Goal: Find specific page/section: Find specific page/section

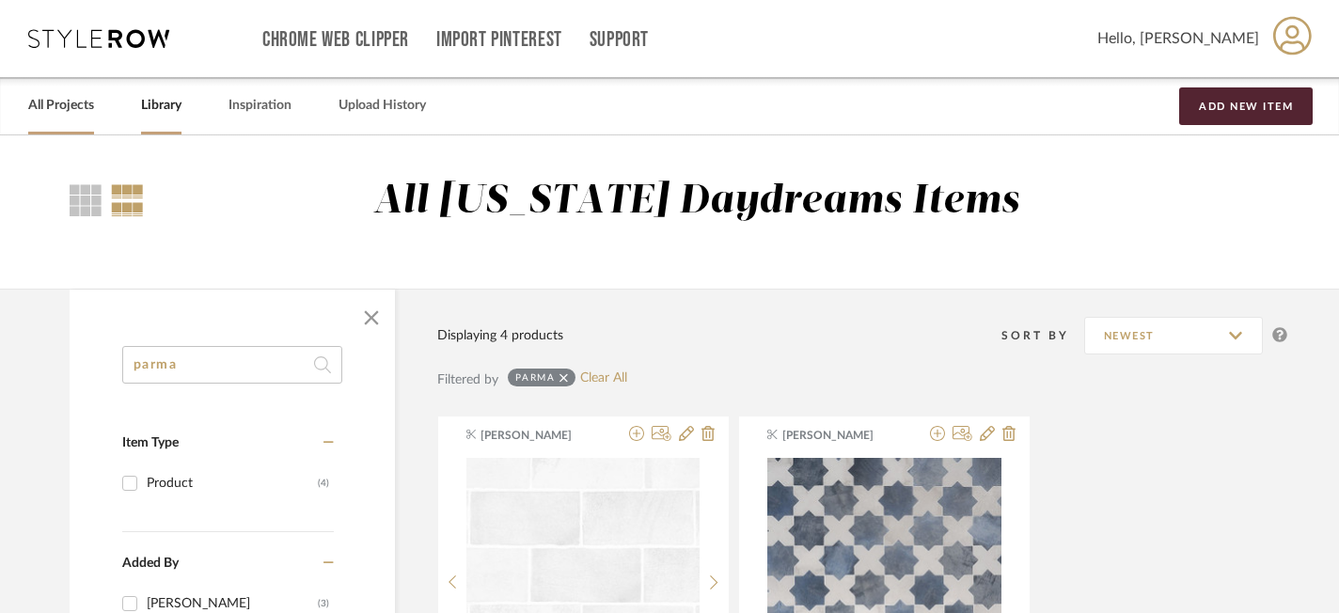
click at [80, 104] on link "All Projects" at bounding box center [61, 105] width 66 height 25
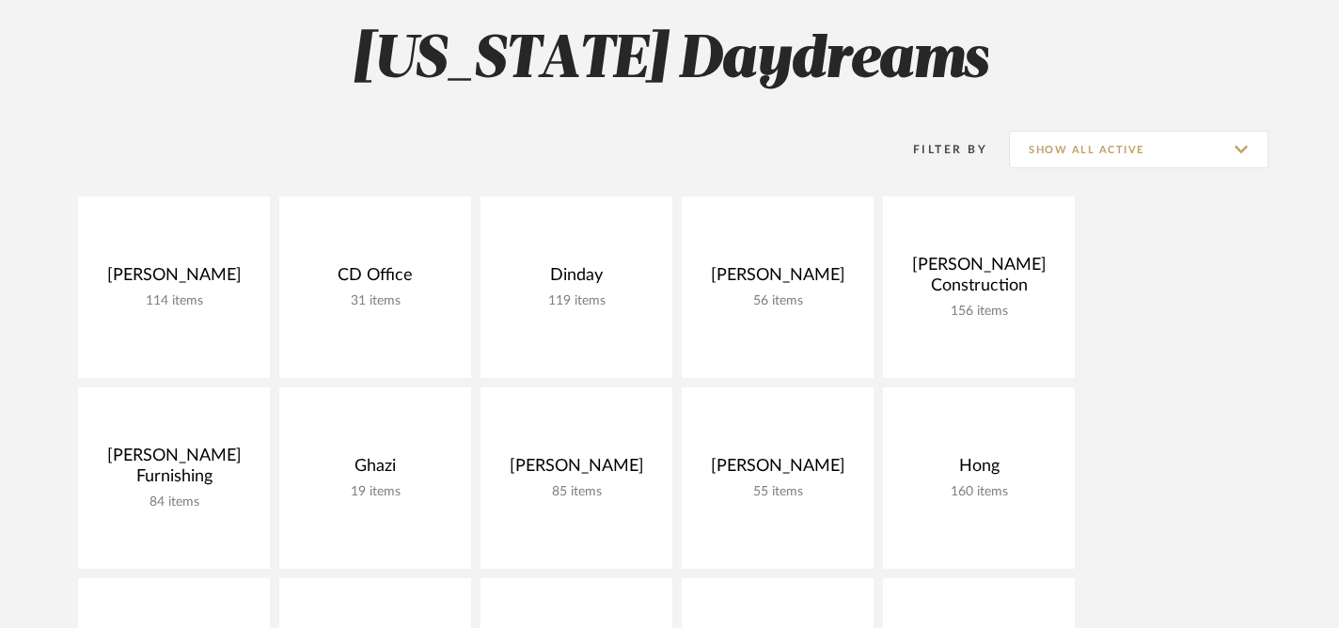
scroll to position [341, 0]
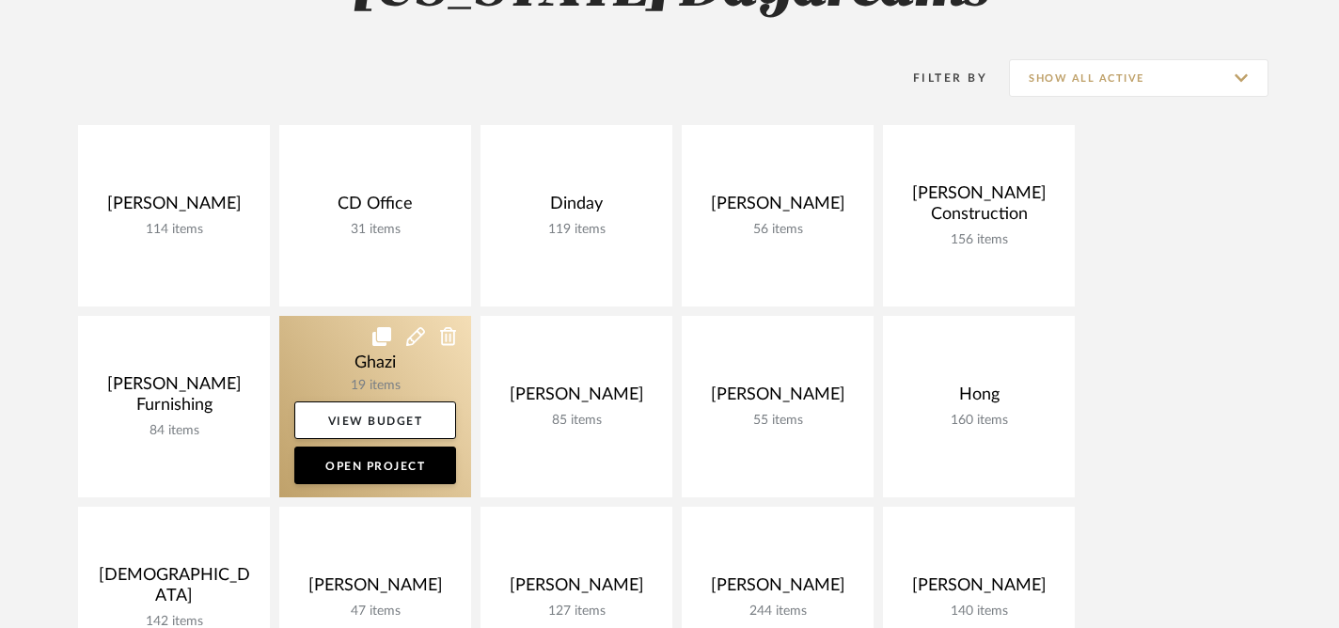
click at [325, 357] on link at bounding box center [375, 407] width 192 height 182
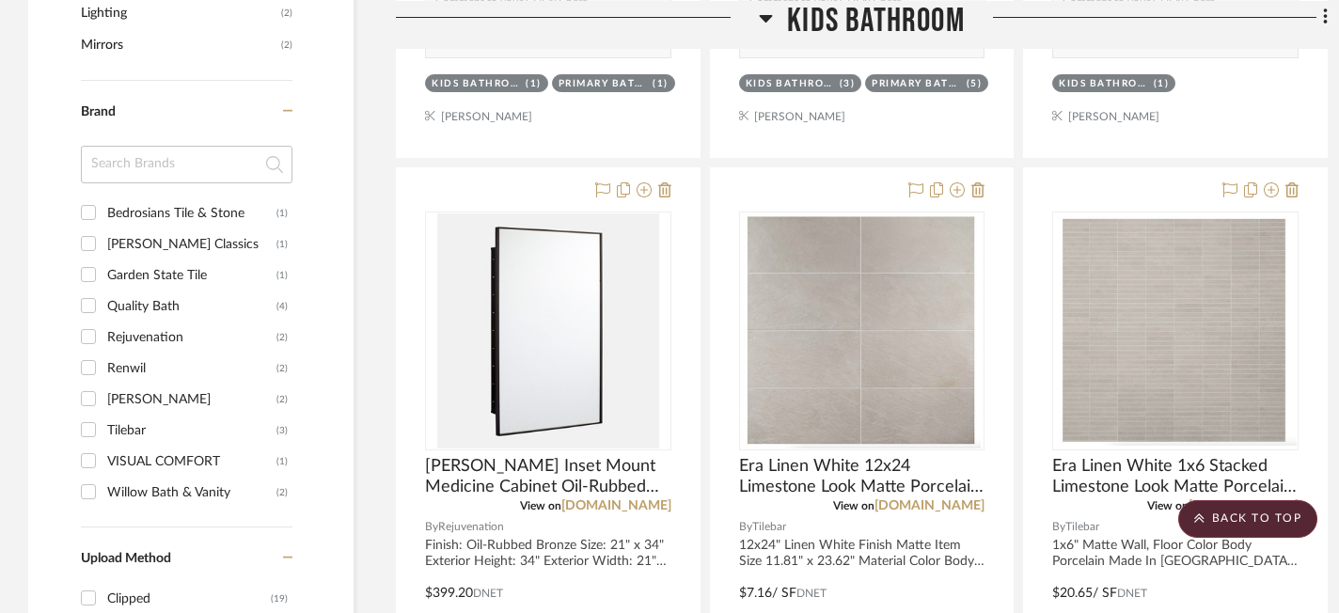
scroll to position [1330, 0]
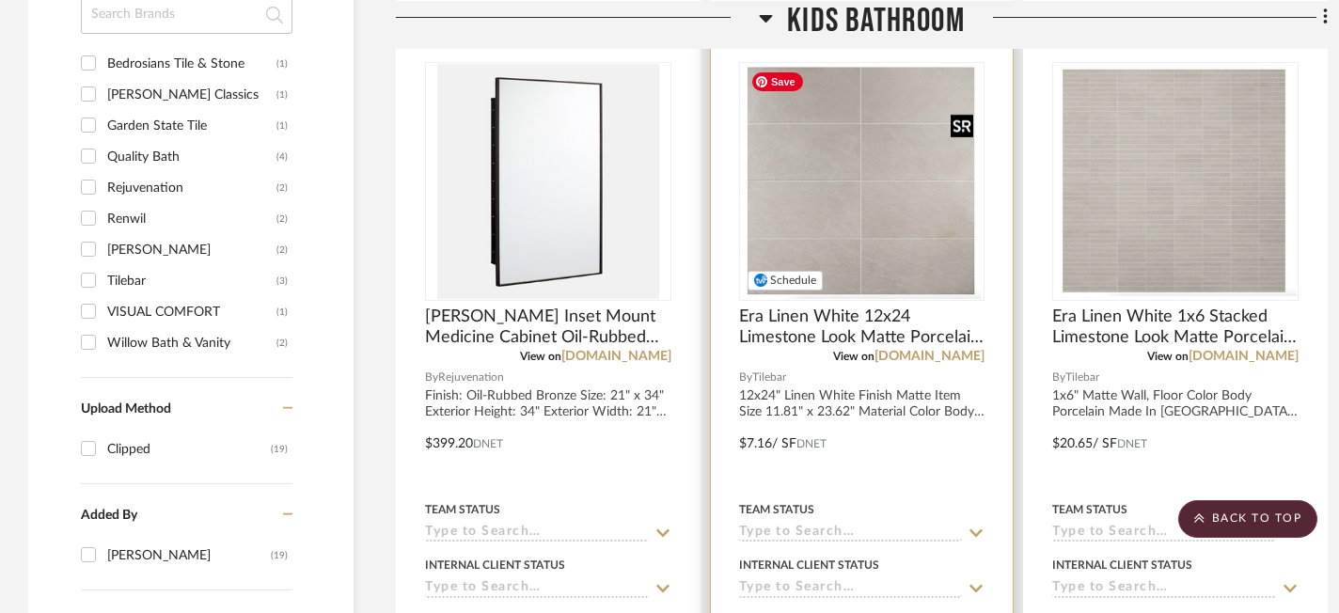
click at [889, 206] on img "0" at bounding box center [862, 181] width 239 height 235
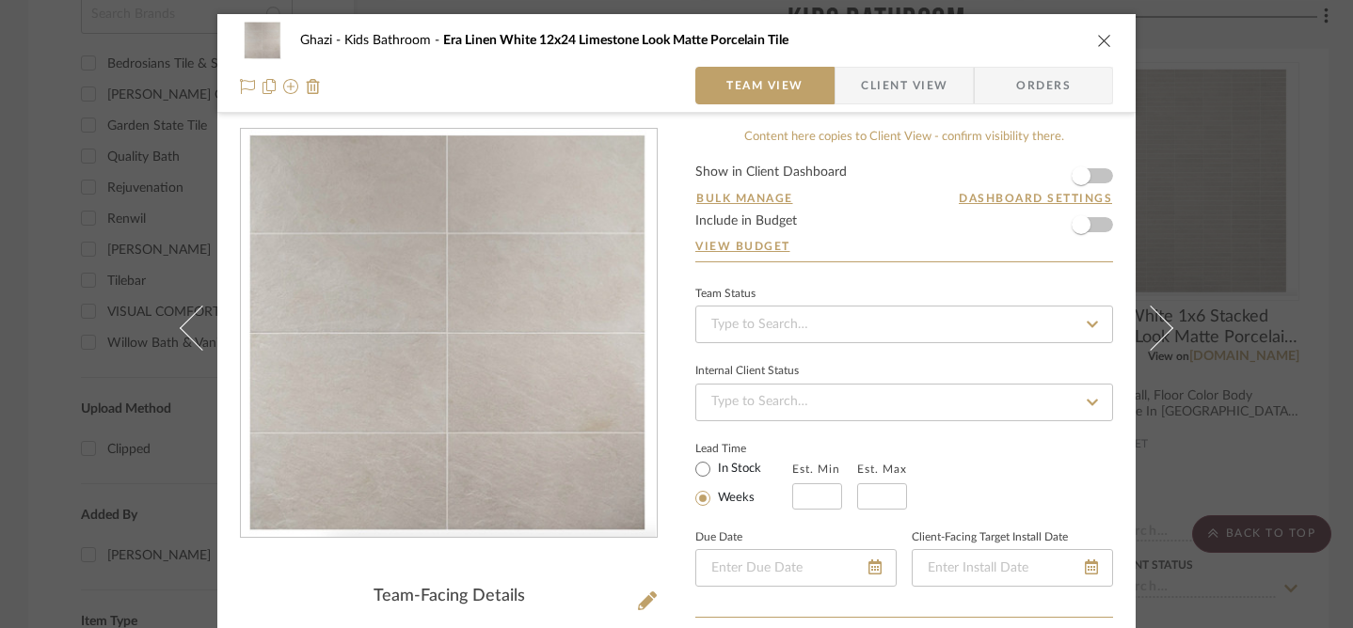
scroll to position [318, 0]
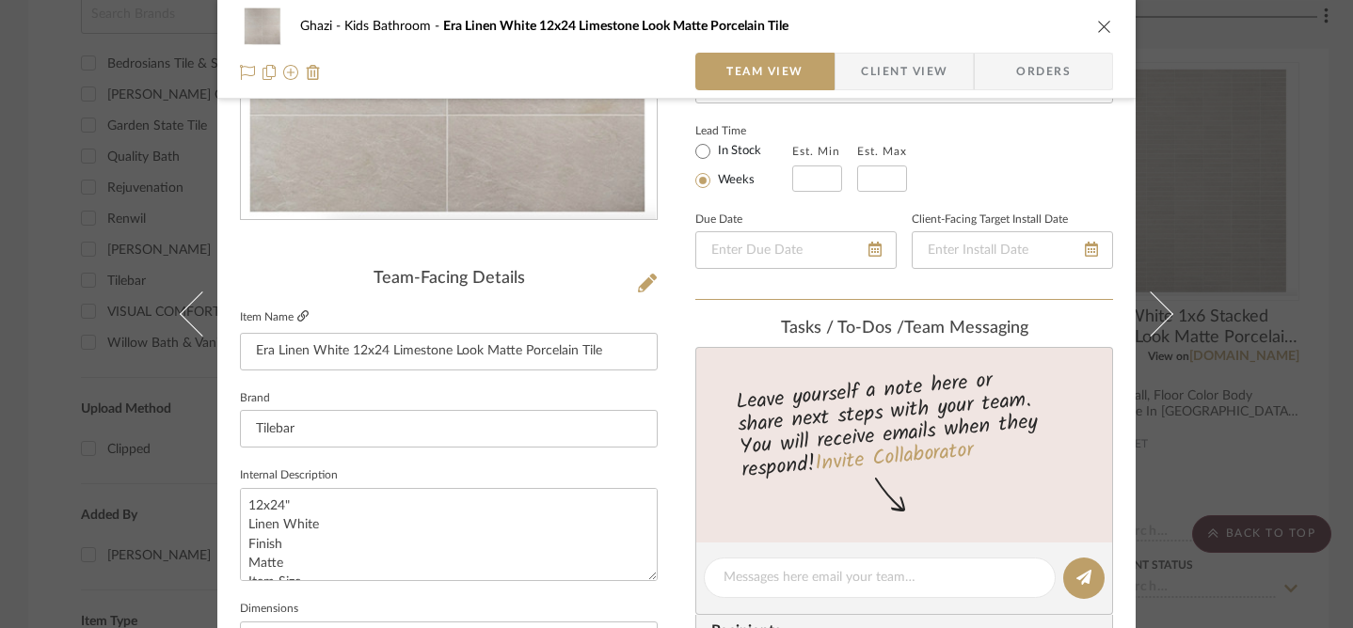
click at [297, 316] on icon at bounding box center [302, 315] width 11 height 11
click at [71, 199] on div "Ghazi Kids Bathroom Era Linen White 12x24 Limestone Look Matte Porcelain Tile T…" at bounding box center [676, 314] width 1353 height 628
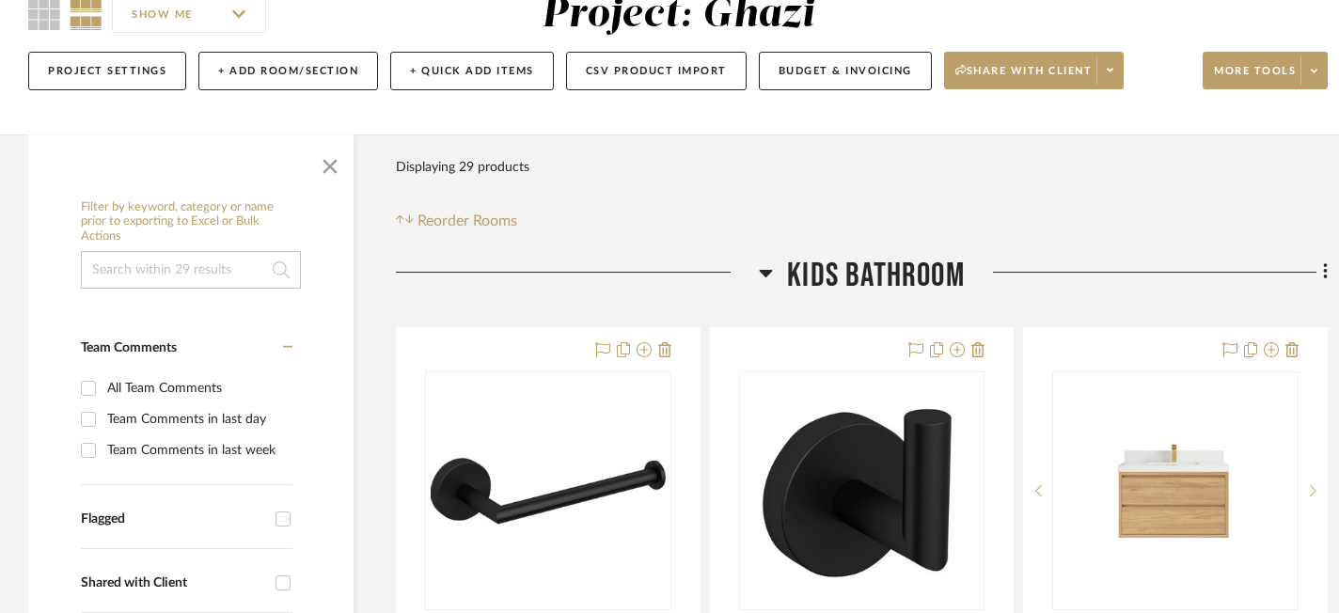
scroll to position [454, 0]
